Goal: Find specific page/section: Find specific page/section

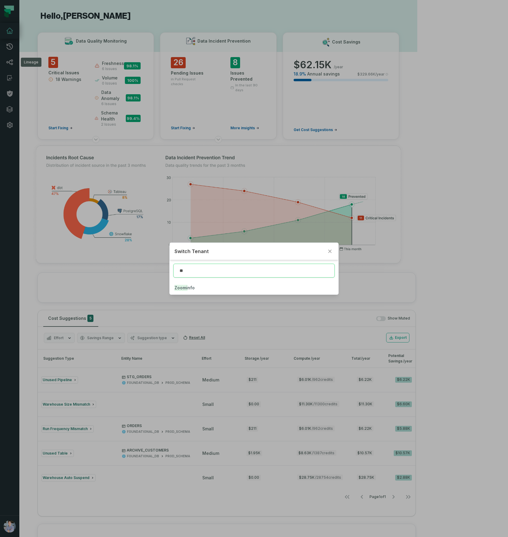
type input "*"
type input "*****"
click button "Liber ty Energy" at bounding box center [253, 287] width 169 height 13
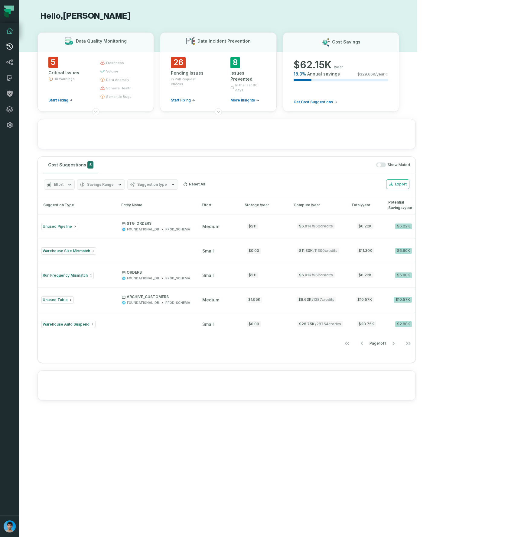
click at [11, 49] on icon at bounding box center [9, 46] width 7 height 7
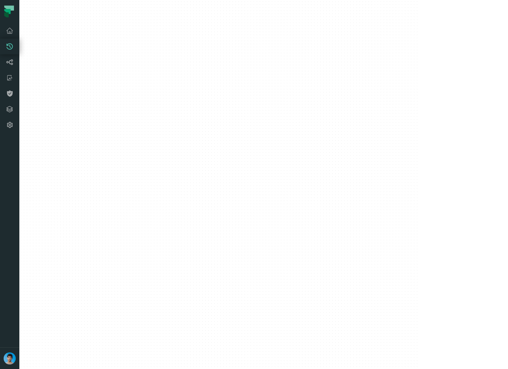
click at [183, 305] on div at bounding box center [218, 184] width 398 height 369
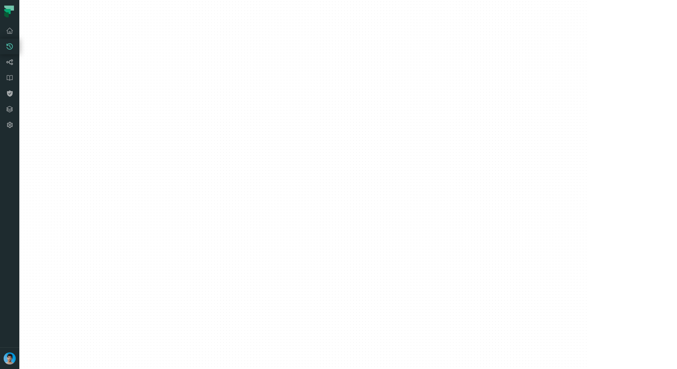
click at [262, 305] on div at bounding box center [302, 184] width 567 height 369
drag, startPoint x: 289, startPoint y: 281, endPoint x: 410, endPoint y: 266, distance: 121.5
click at [410, 266] on div at bounding box center [302, 184] width 567 height 369
drag, startPoint x: 403, startPoint y: 270, endPoint x: 487, endPoint y: 288, distance: 85.9
click at [489, 285] on div at bounding box center [302, 184] width 567 height 369
